Goal: Task Accomplishment & Management: Use online tool/utility

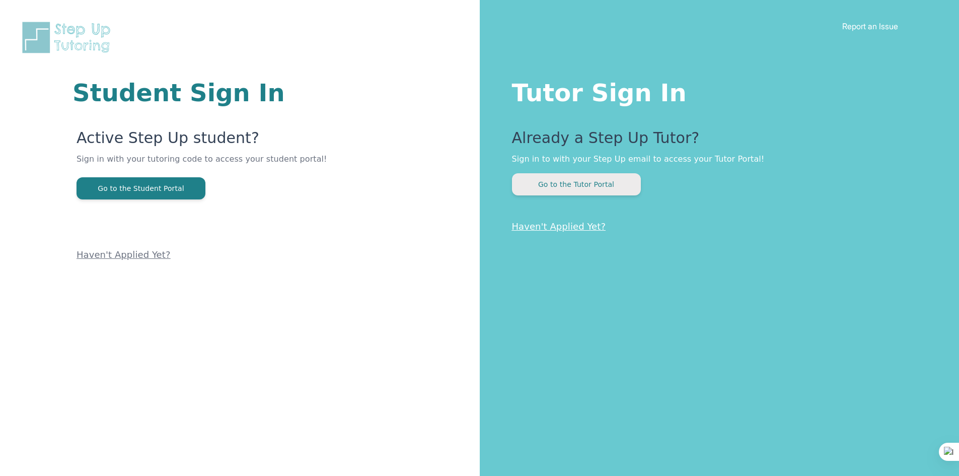
click at [565, 193] on button "Go to the Tutor Portal" at bounding box center [576, 184] width 129 height 22
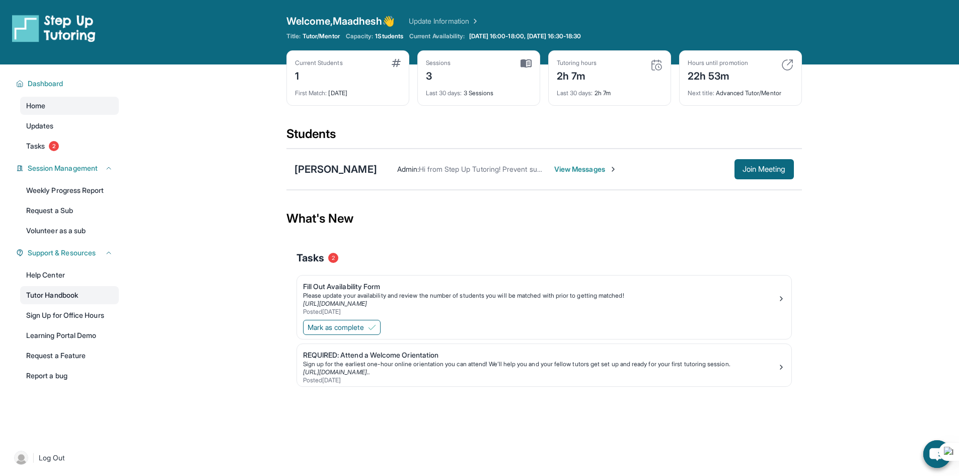
click at [71, 298] on link "Tutor Handbook" at bounding box center [69, 295] width 99 height 18
click at [49, 294] on link "Tutor Handbook" at bounding box center [69, 295] width 99 height 18
drag, startPoint x: 814, startPoint y: 164, endPoint x: 766, endPoint y: 164, distance: 47.8
click at [813, 164] on main "Current Students 1 First Match : 21 days ago Sessions 3 Last 30 days : 3 Sessio…" at bounding box center [544, 244] width 830 height 361
click at [764, 166] on span "Join Meeting" at bounding box center [764, 169] width 43 height 6
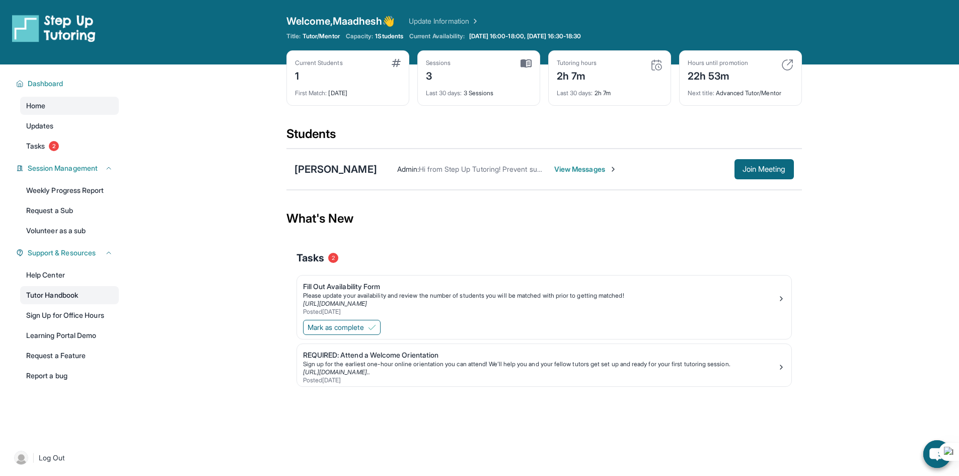
click at [66, 296] on link "Tutor Handbook" at bounding box center [69, 295] width 99 height 18
click at [755, 170] on span "Join Meeting" at bounding box center [764, 169] width 43 height 6
click at [339, 168] on div "[PERSON_NAME]" at bounding box center [336, 169] width 83 height 14
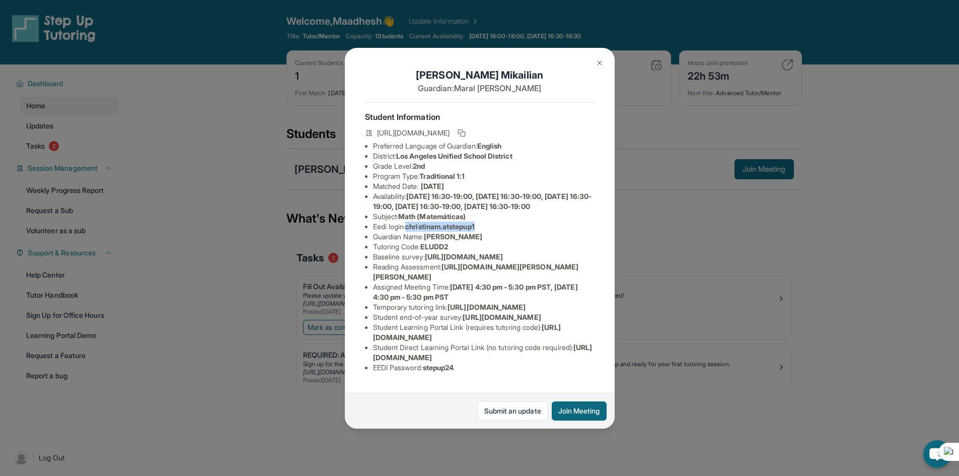
drag, startPoint x: 411, startPoint y: 247, endPoint x: 502, endPoint y: 245, distance: 91.2
click at [503, 232] on li "Eedi login : [PERSON_NAME].atstepup1" at bounding box center [484, 227] width 222 height 10
copy span "christinam.atstepup1"
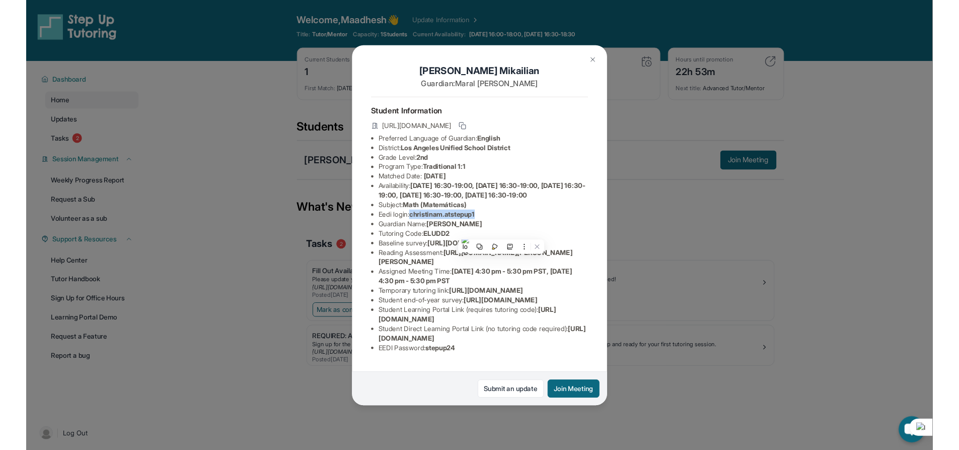
scroll to position [119, 0]
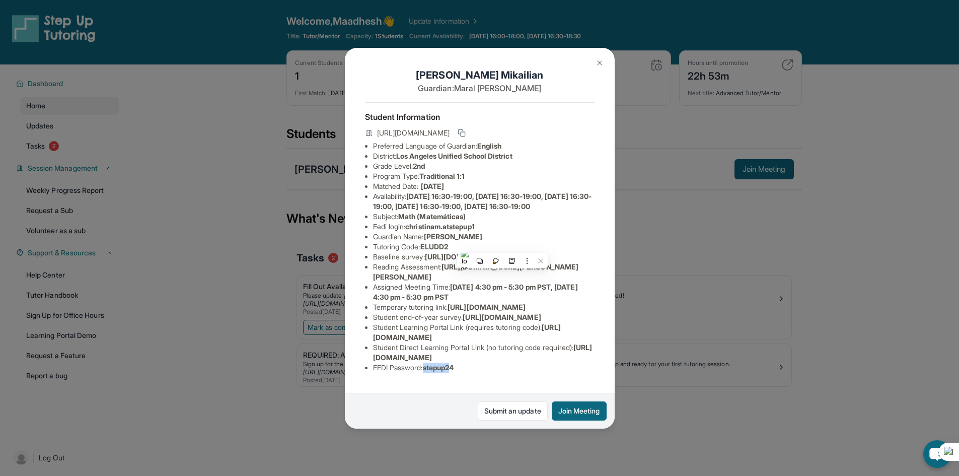
drag, startPoint x: 458, startPoint y: 368, endPoint x: 429, endPoint y: 370, distance: 29.8
click at [429, 370] on span "stepup24" at bounding box center [438, 367] width 31 height 9
click at [426, 370] on li "EEDI Password : stepup24" at bounding box center [484, 368] width 222 height 10
drag, startPoint x: 428, startPoint y: 368, endPoint x: 462, endPoint y: 366, distance: 34.8
click at [463, 366] on li "EEDI Password : stepup24" at bounding box center [484, 368] width 222 height 10
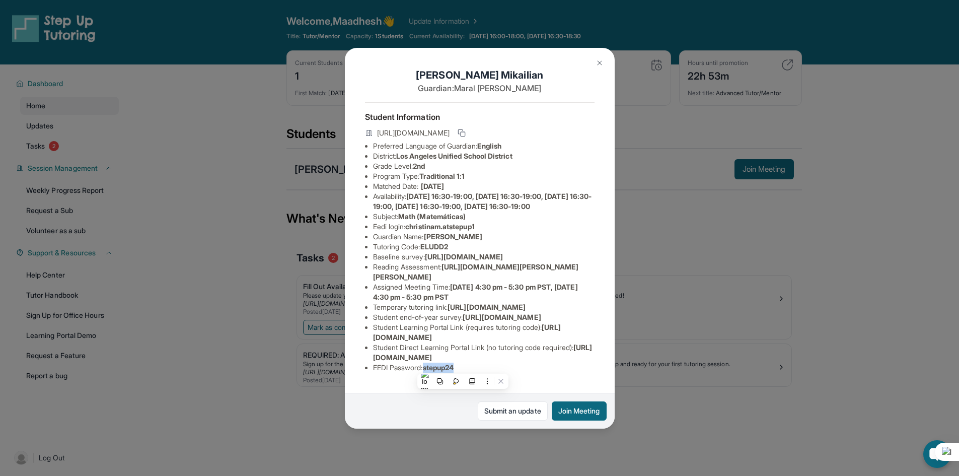
copy span "stepup24"
